Goal: Task Accomplishment & Management: Use online tool/utility

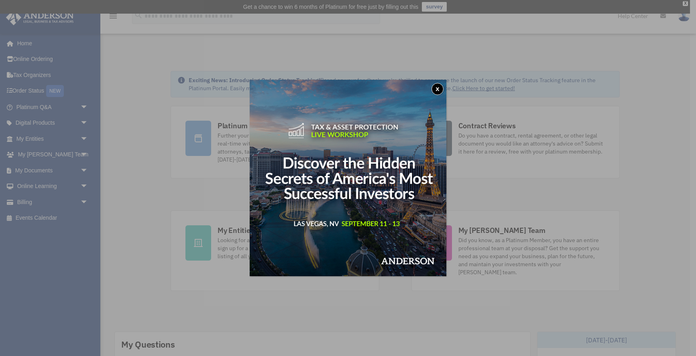
click at [438, 87] on button "x" at bounding box center [437, 89] width 12 height 12
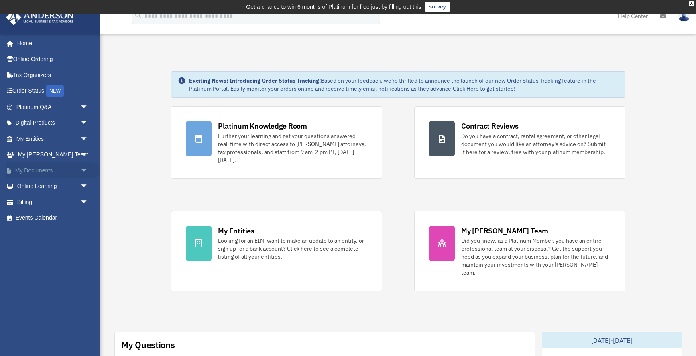
click at [85, 168] on span "arrow_drop_down" at bounding box center [88, 170] width 16 height 16
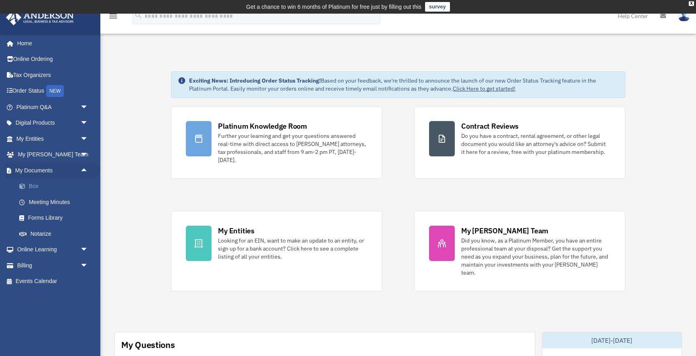
click at [32, 183] on link "Box" at bounding box center [55, 187] width 89 height 16
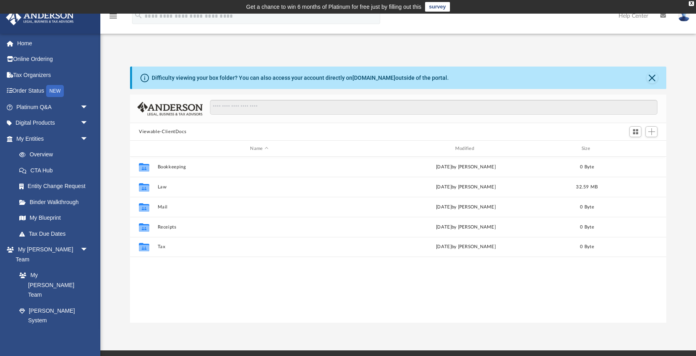
scroll to position [183, 536]
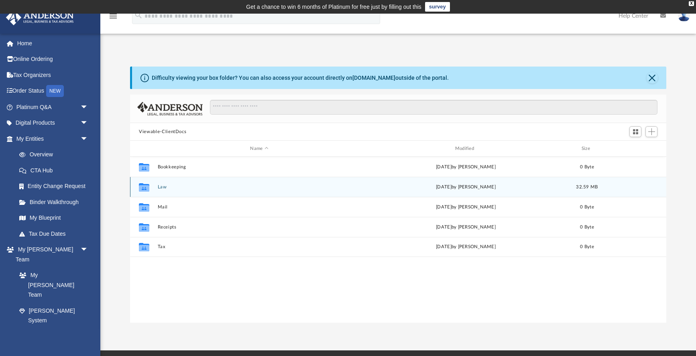
click at [144, 189] on icon "grid" at bounding box center [144, 187] width 10 height 8
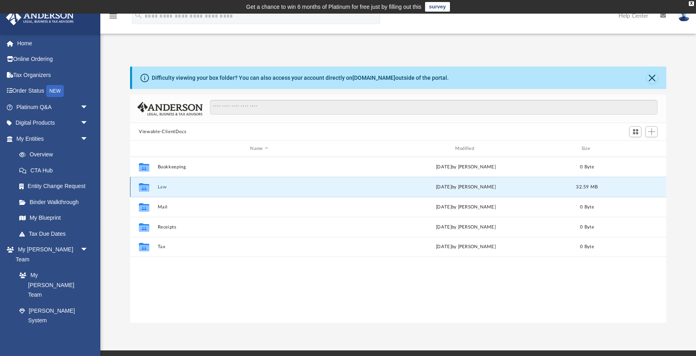
click at [162, 187] on button "Law" at bounding box center [259, 187] width 203 height 5
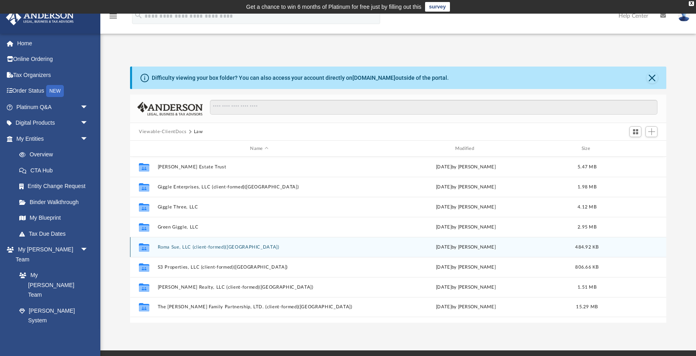
click at [171, 248] on button "Roma Sue, LLC (client-formed)([GEOGRAPHIC_DATA])" at bounding box center [259, 247] width 203 height 5
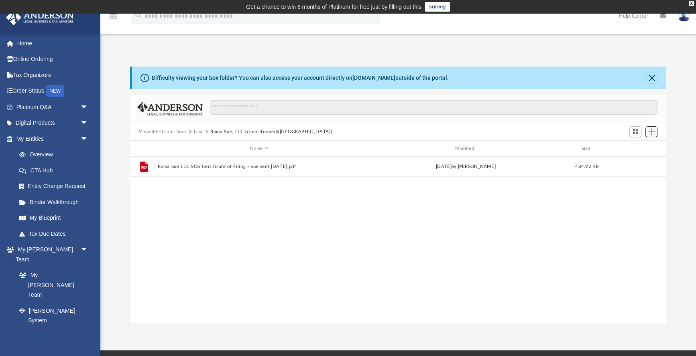
click at [653, 134] on span "Add" at bounding box center [651, 131] width 7 height 7
click at [632, 148] on li "Upload" at bounding box center [640, 147] width 26 height 8
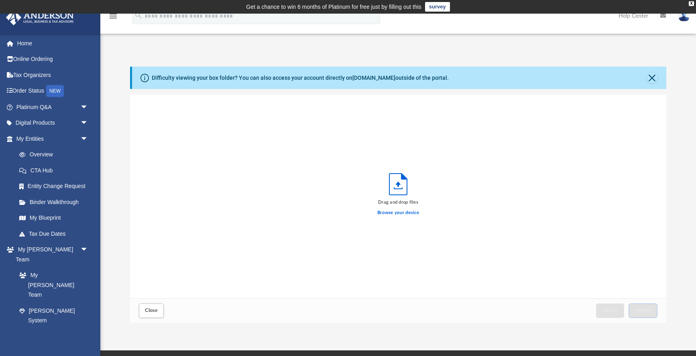
scroll to position [203, 536]
click at [404, 211] on label "Browse your device" at bounding box center [398, 212] width 42 height 7
click at [0, 0] on input "Browse your device" at bounding box center [0, 0] width 0 height 0
click at [401, 213] on label "Browse your device" at bounding box center [398, 212] width 42 height 7
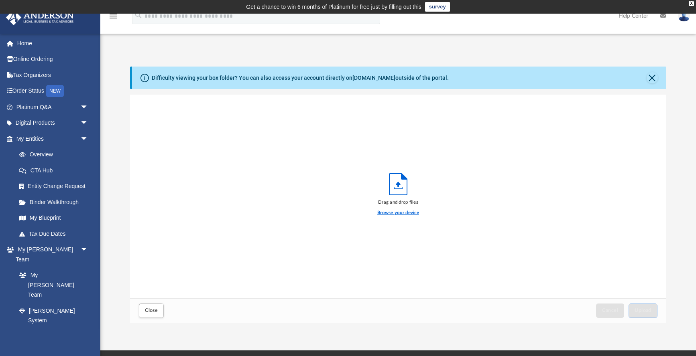
click at [0, 0] on input "Browse your device" at bounding box center [0, 0] width 0 height 0
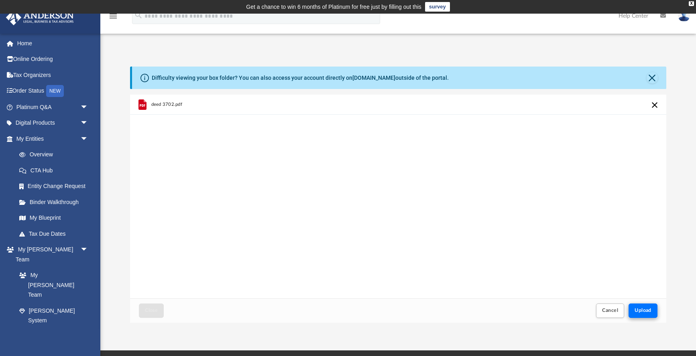
click at [646, 311] on span "Upload" at bounding box center [642, 310] width 17 height 5
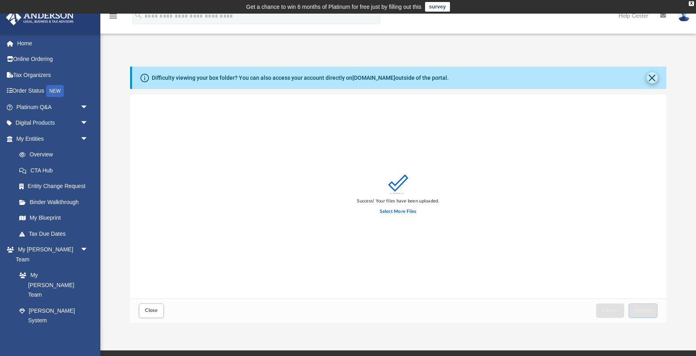
click at [652, 78] on button "Close" at bounding box center [651, 77] width 11 height 11
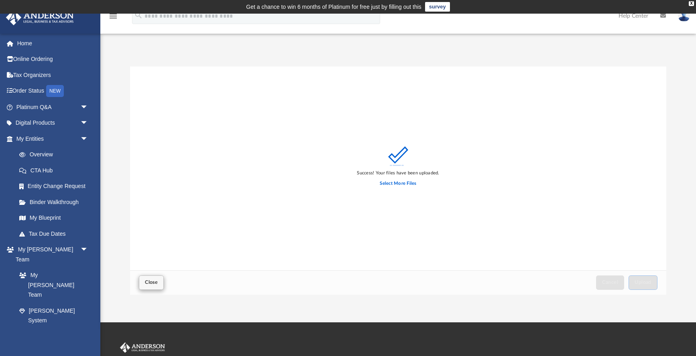
click at [152, 283] on span "Close" at bounding box center [151, 282] width 13 height 5
